Goal: Task Accomplishment & Management: Manage account settings

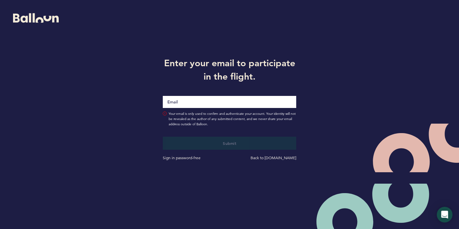
click at [245, 103] on input "Email" at bounding box center [229, 102] width 133 height 12
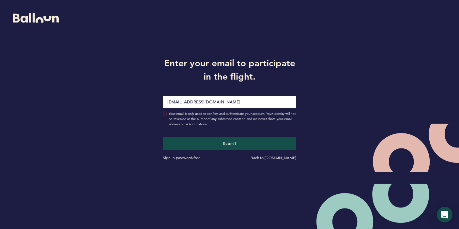
type input "[EMAIL_ADDRESS][DOMAIN_NAME]"
click at [229, 143] on button "Submit" at bounding box center [229, 143] width 133 height 13
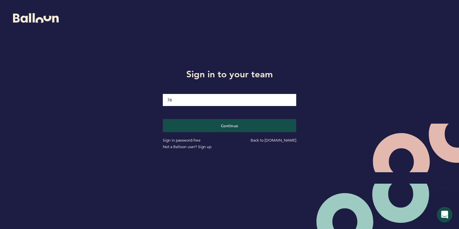
type input "7"
click at [229, 125] on button "Continue" at bounding box center [229, 125] width 133 height 13
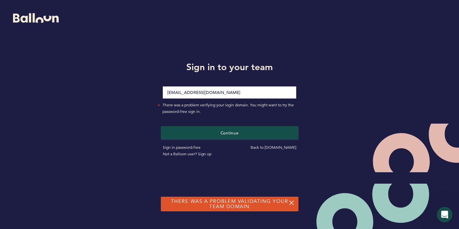
click at [221, 133] on span "Continue" at bounding box center [230, 132] width 18 height 5
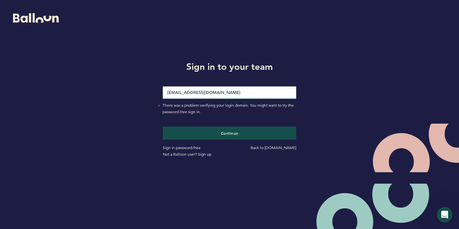
drag, startPoint x: 230, startPoint y: 95, endPoint x: 181, endPoint y: 93, distance: 49.0
click at [181, 93] on input "[EMAIL_ADDRESS][DOMAIN_NAME]" at bounding box center [229, 92] width 133 height 12
type input "[EMAIL_ADDRESS][DOMAIN_NAME]"
click at [229, 133] on button "Continue" at bounding box center [229, 133] width 133 height 13
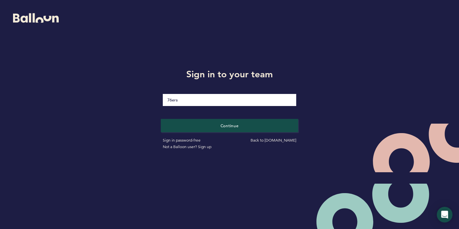
click at [196, 125] on button "Continue" at bounding box center [229, 125] width 137 height 13
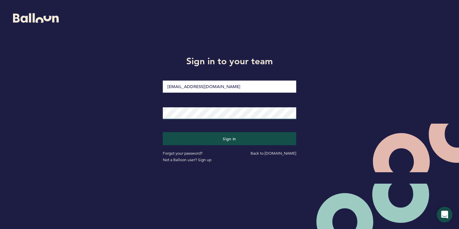
click at [229, 139] on button "Sign in" at bounding box center [229, 138] width 133 height 13
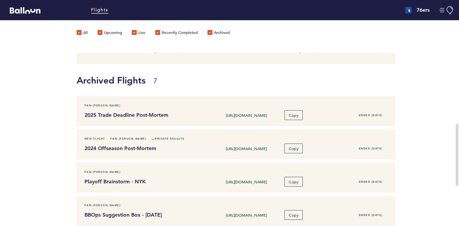
scroll to position [190, 0]
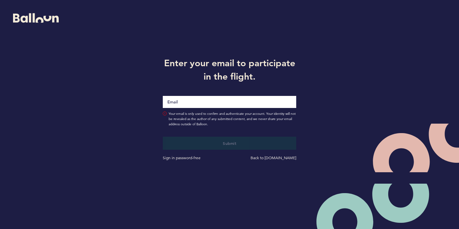
click at [193, 105] on input "Email" at bounding box center [229, 102] width 133 height 12
type input "sebastien"
type input "[EMAIL_ADDRESS][DOMAIN_NAME]"
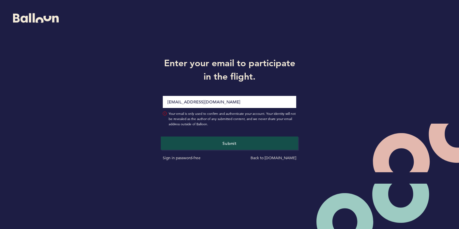
click at [204, 137] on button "Submit" at bounding box center [229, 142] width 137 height 13
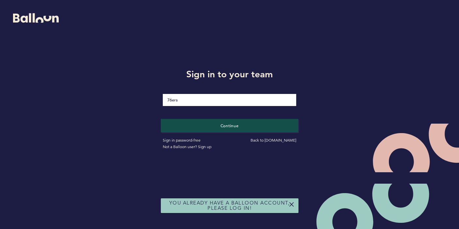
click at [214, 130] on button "Continue" at bounding box center [229, 125] width 137 height 13
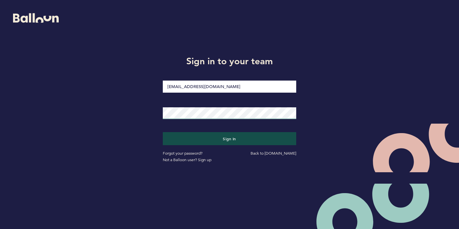
click at [229, 139] on button "Sign in" at bounding box center [229, 138] width 133 height 13
